Goal: Obtain resource: Download file/media

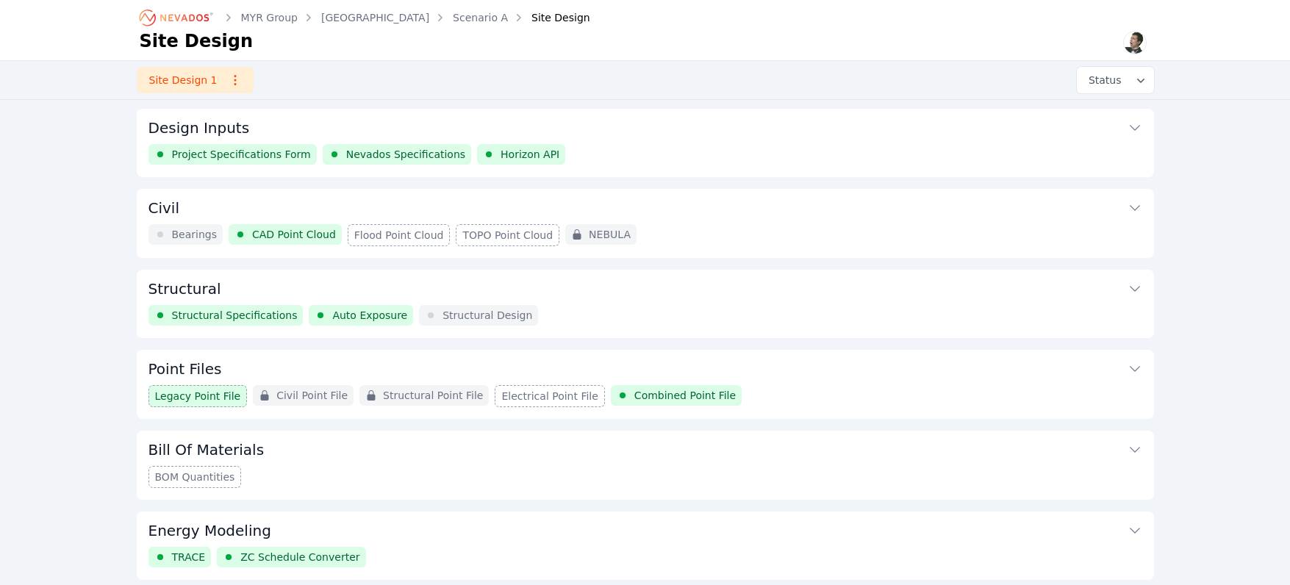
scroll to position [479, 0]
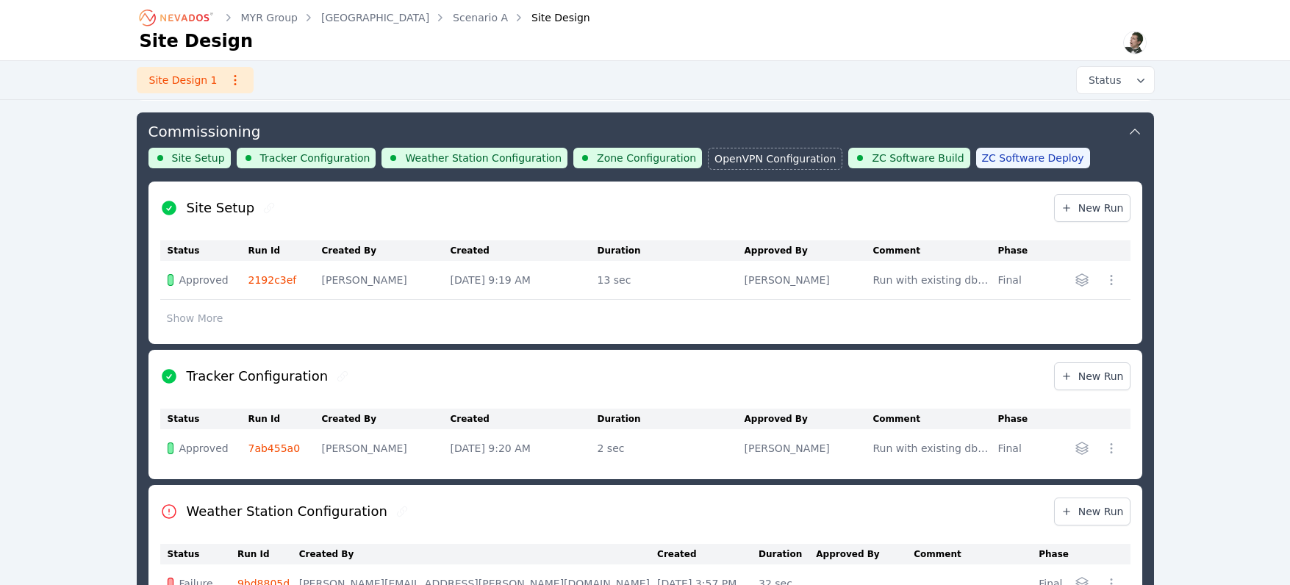
click at [184, 23] on icon "Breadcrumb" at bounding box center [177, 18] width 81 height 24
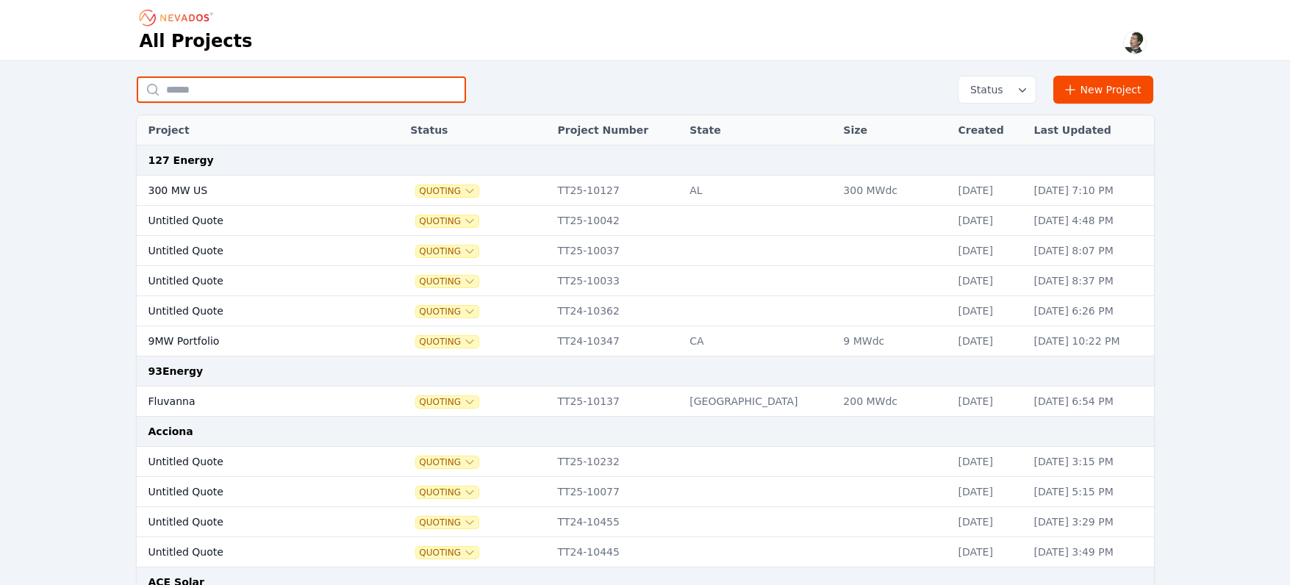
click at [225, 78] on input "text" at bounding box center [301, 89] width 329 height 26
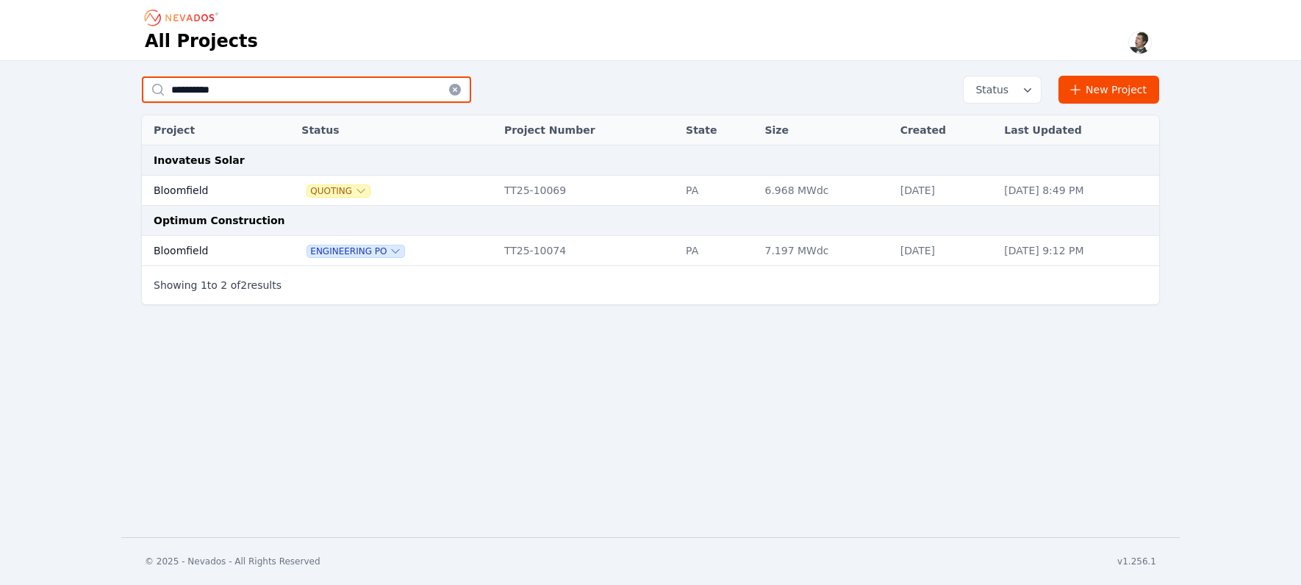
type input "**********"
click at [200, 251] on td "Bloomfield" at bounding box center [205, 251] width 127 height 30
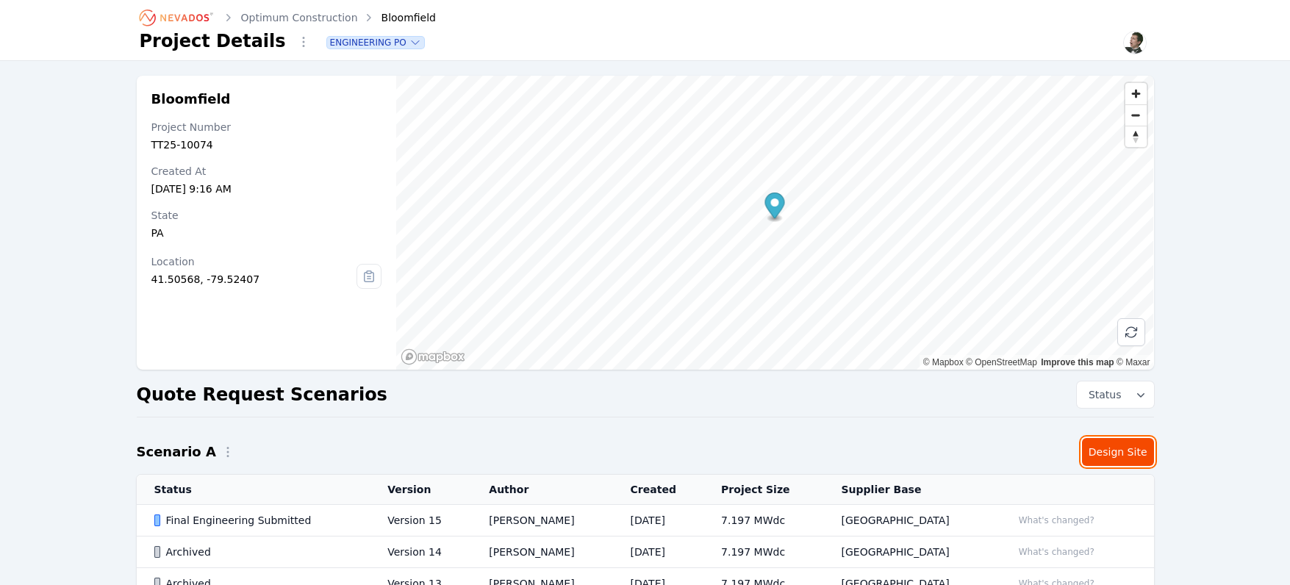
click at [1112, 461] on link "Design Site" at bounding box center [1118, 452] width 72 height 28
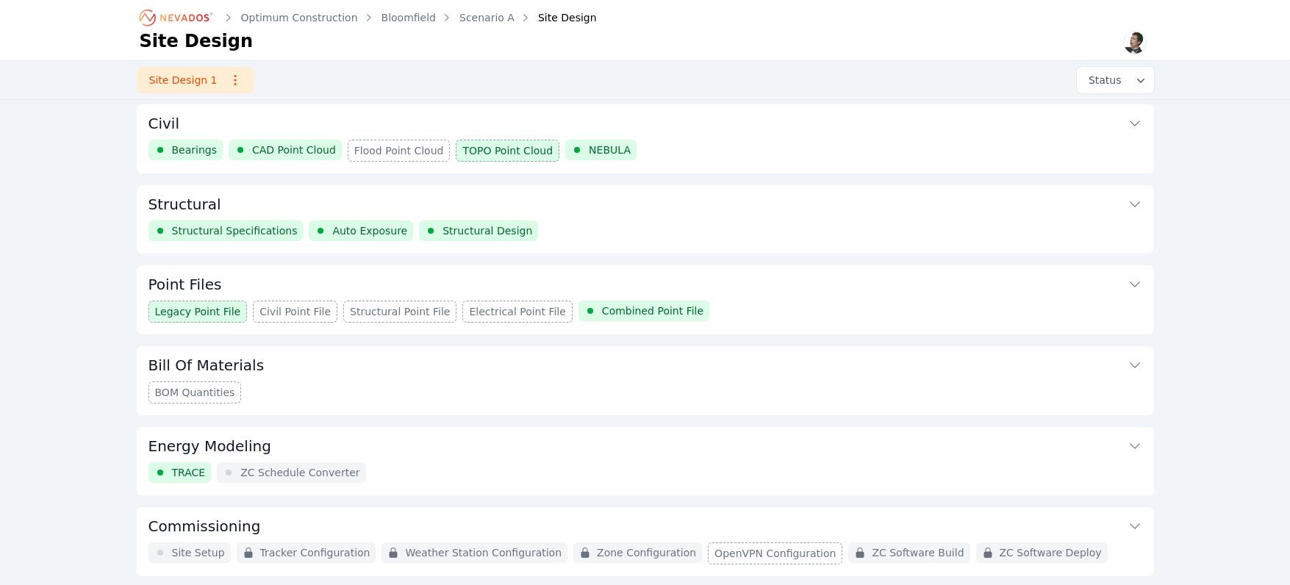
scroll to position [133, 0]
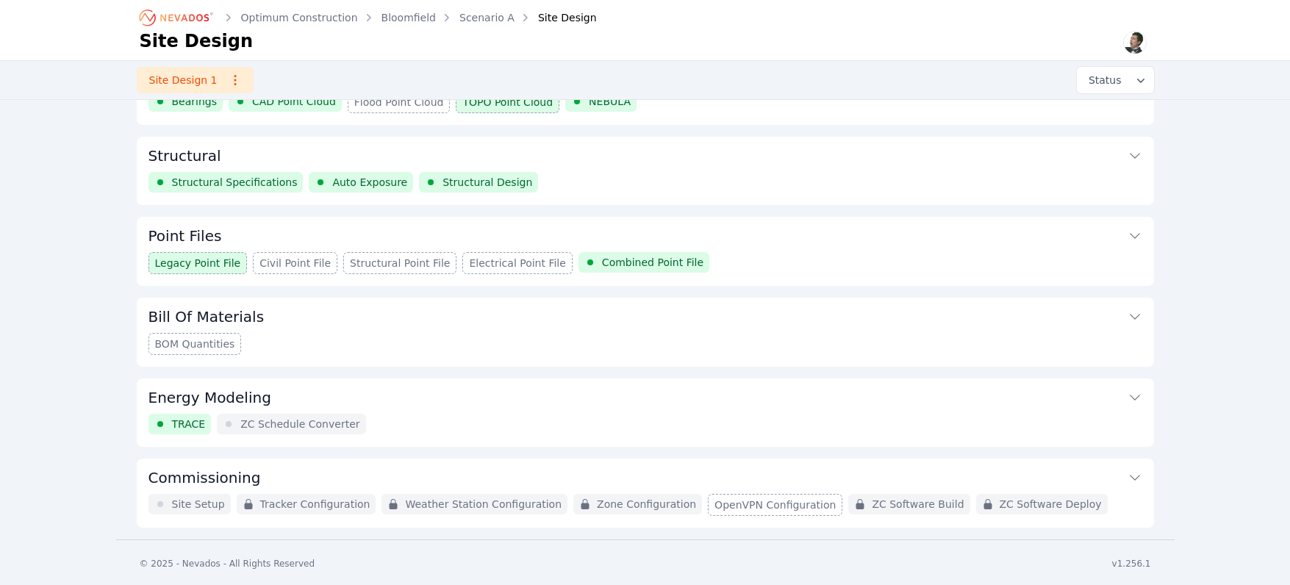
click at [968, 276] on div "Point Files Legacy Point File Civil Point File Structural Point File Electrical…" at bounding box center [645, 251] width 1017 height 69
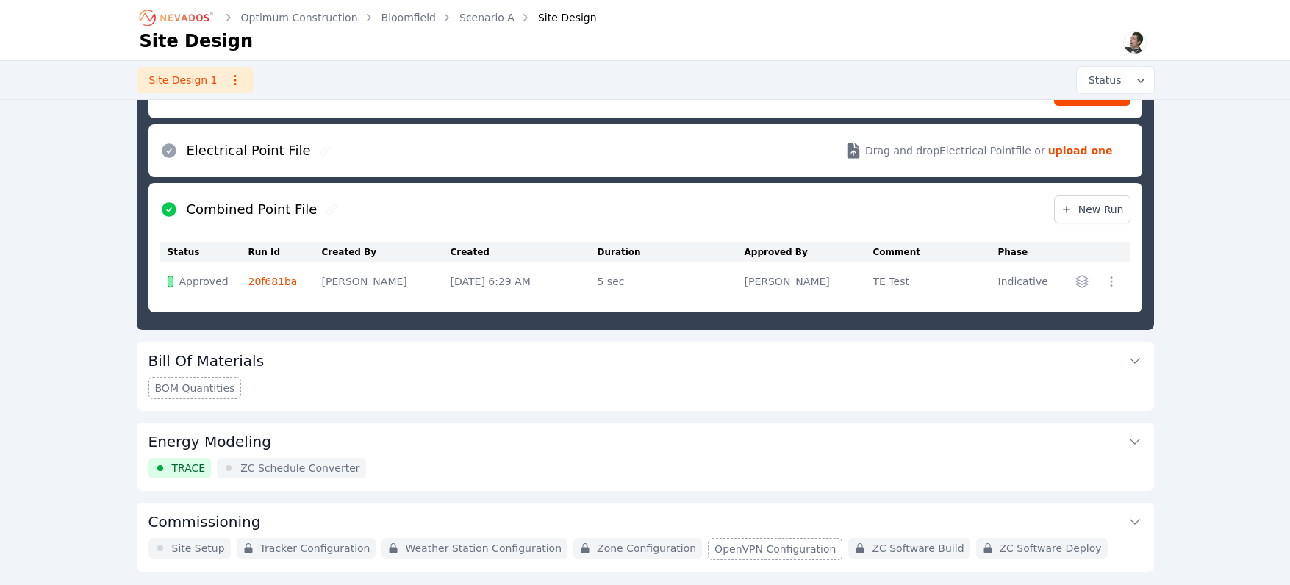
scroll to position [723, 0]
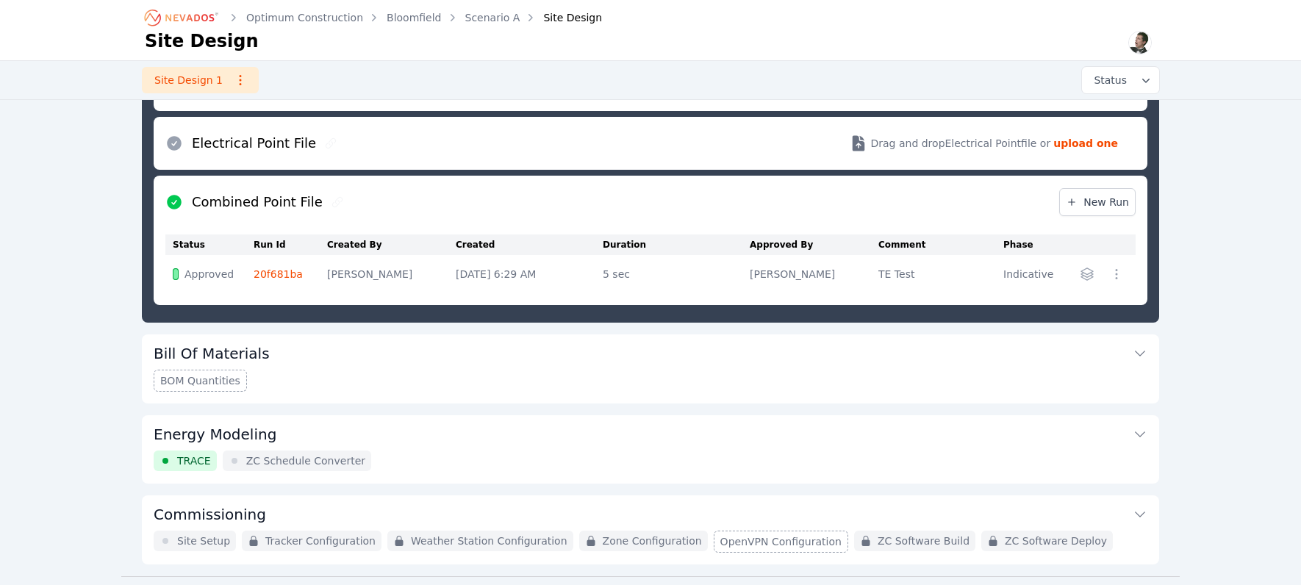
click at [1115, 281] on button "button" at bounding box center [1117, 274] width 24 height 24
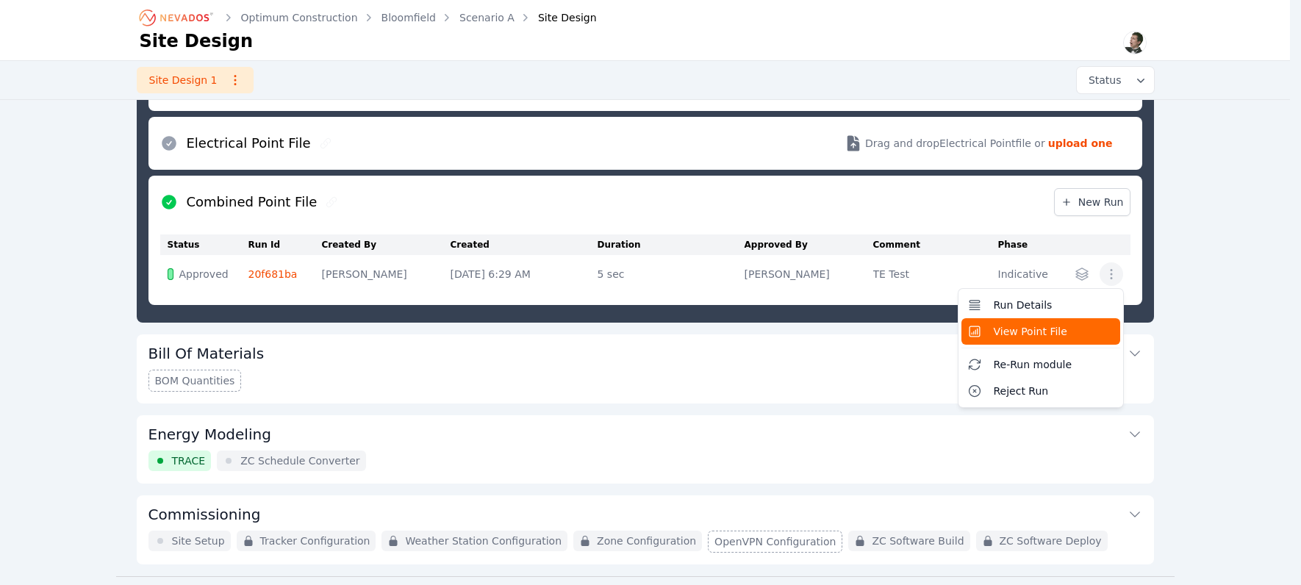
click at [1059, 333] on span "View Point File" at bounding box center [1031, 331] width 74 height 15
